Goal: Check status: Check status

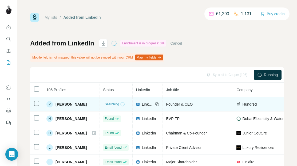
click at [72, 106] on span "[PERSON_NAME]" at bounding box center [70, 103] width 31 height 5
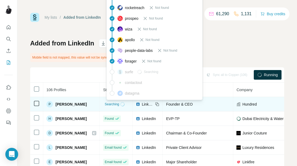
click at [115, 104] on span "Searching" at bounding box center [112, 104] width 14 height 5
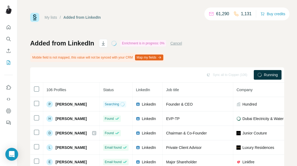
click at [208, 47] on div "Added from LinkedIn Enrichment is in progress: 0% Cancel Mobile field is not ma…" at bounding box center [157, 131] width 254 height 184
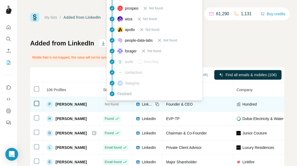
click at [116, 102] on span "Not found" at bounding box center [112, 104] width 14 height 5
click at [251, 102] on span "Hundred" at bounding box center [249, 103] width 14 height 5
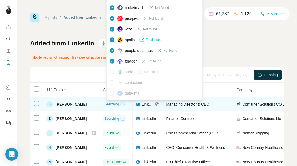
click at [119, 103] on span "Searching" at bounding box center [112, 104] width 14 height 5
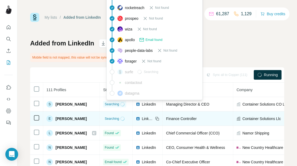
click at [120, 124] on td "Searching" at bounding box center [116, 118] width 33 height 14
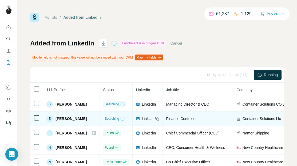
click at [81, 116] on div "E [PERSON_NAME]" at bounding box center [71, 118] width 50 height 6
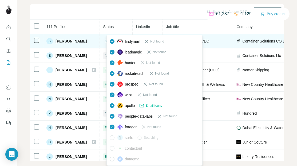
scroll to position [18, 0]
